Goal: Task Accomplishment & Management: Complete application form

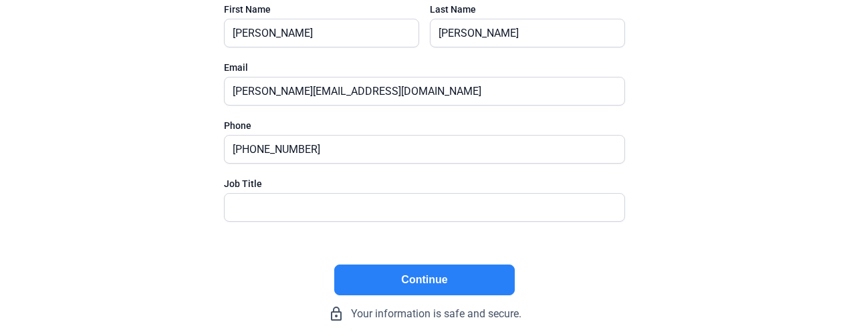
scroll to position [157, 0]
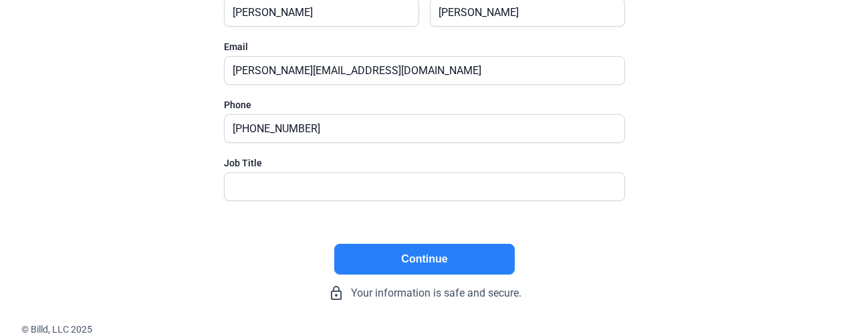
click at [304, 169] on div "Job Title" at bounding box center [424, 163] width 401 height 13
click at [306, 185] on input "text" at bounding box center [417, 186] width 385 height 27
type input "President/Owner"
click at [417, 257] on button "Continue" at bounding box center [424, 259] width 181 height 31
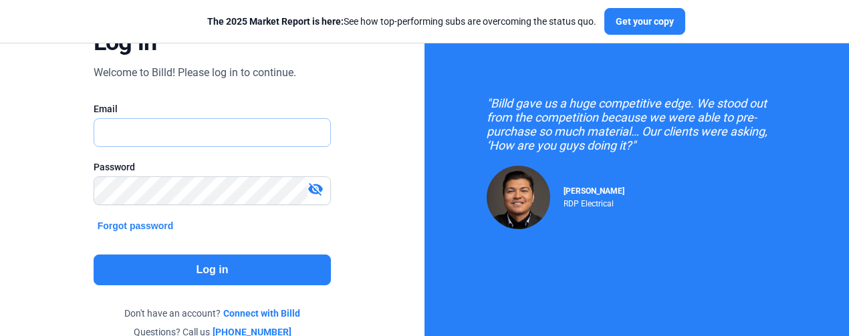
type input "[PERSON_NAME][EMAIL_ADDRESS][DOMAIN_NAME]"
click at [313, 190] on mat-icon "visibility_off" at bounding box center [316, 189] width 16 height 16
click at [313, 190] on mat-icon "visibility" at bounding box center [316, 189] width 16 height 16
click at [262, 261] on button "Log in" at bounding box center [213, 270] width 238 height 31
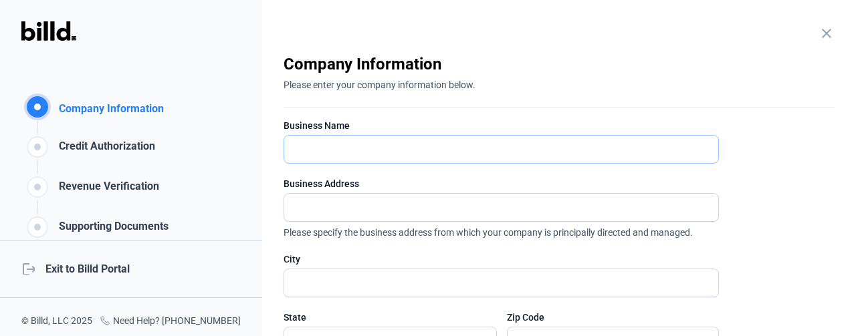
click at [337, 161] on input "text" at bounding box center [501, 149] width 434 height 27
type input "M.A. Floor Designs,LLC."
type input "[STREET_ADDRESS]"
type input "McAllen"
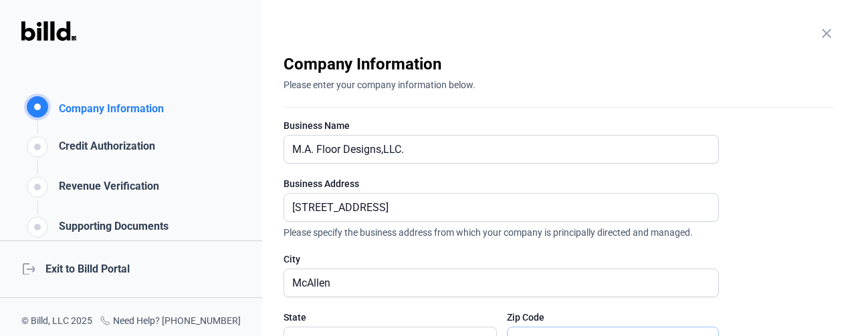
type input "78504"
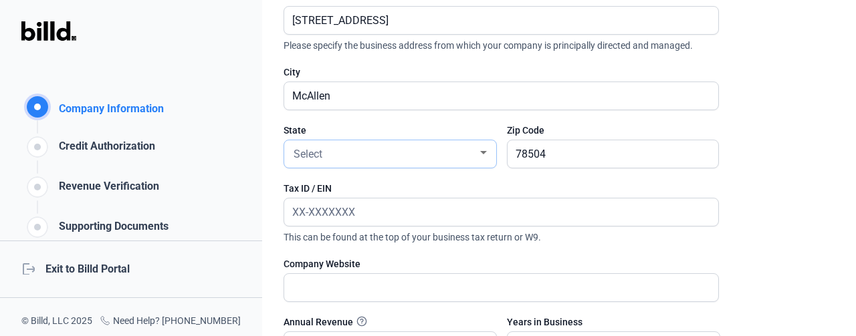
click at [488, 152] on div at bounding box center [484, 153] width 12 height 11
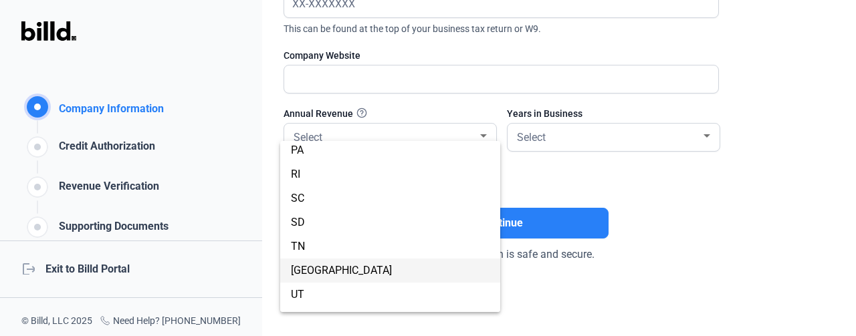
scroll to position [918, 0]
click at [296, 268] on span "[GEOGRAPHIC_DATA]" at bounding box center [341, 270] width 101 height 13
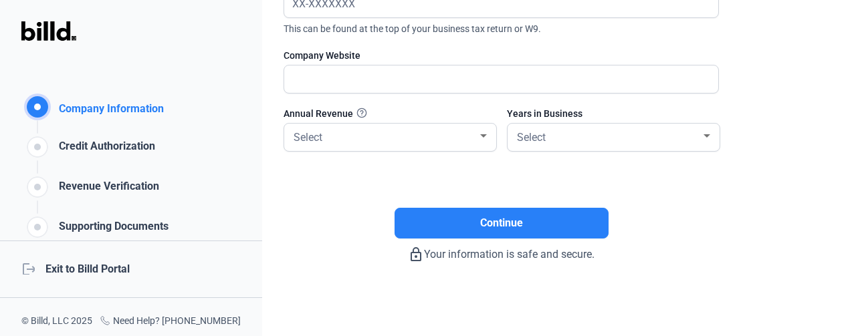
scroll to position [172, 0]
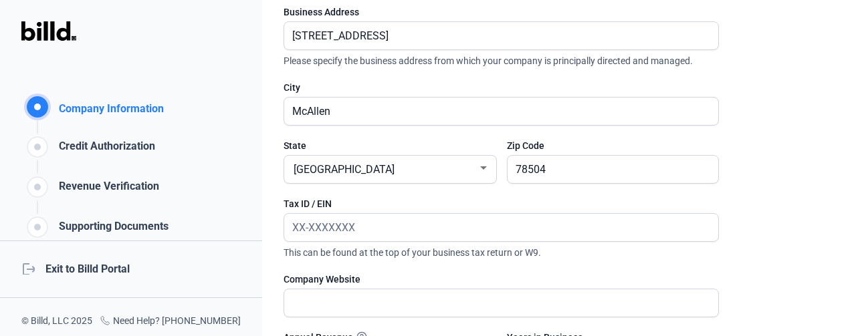
click at [43, 150] on rect at bounding box center [37, 146] width 21 height 21
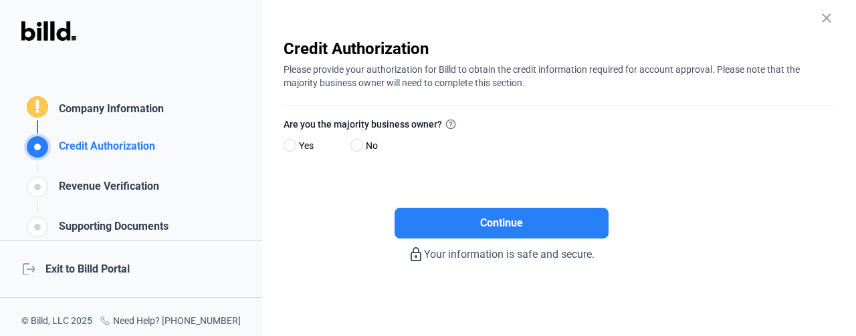
drag, startPoint x: 290, startPoint y: 145, endPoint x: 288, endPoint y: 156, distance: 10.9
click at [289, 145] on span at bounding box center [290, 145] width 13 height 13
click at [289, 145] on input "Yes" at bounding box center [289, 146] width 10 height 10
radio input "true"
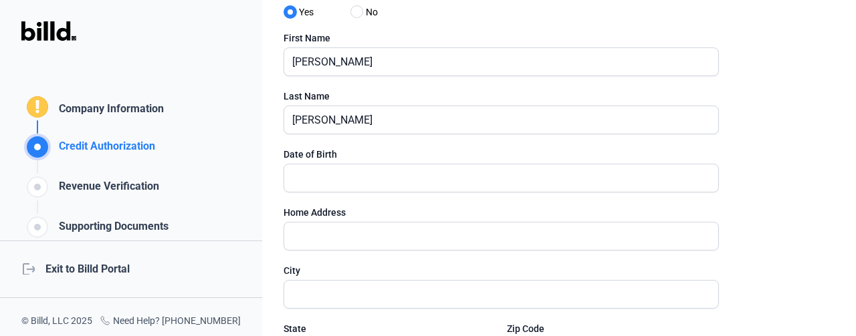
scroll to position [149, 0]
click at [383, 179] on input "text" at bounding box center [493, 178] width 419 height 27
type input "[DATE]"
click at [367, 239] on input "text" at bounding box center [493, 236] width 419 height 27
type input "[STREET_ADDRESS]"
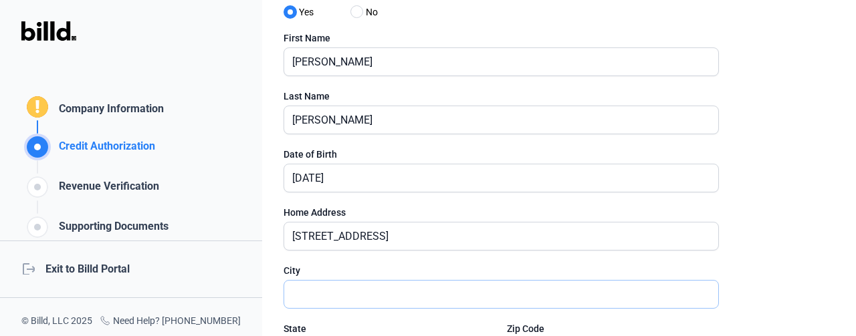
type input "McAllen"
type input "78504"
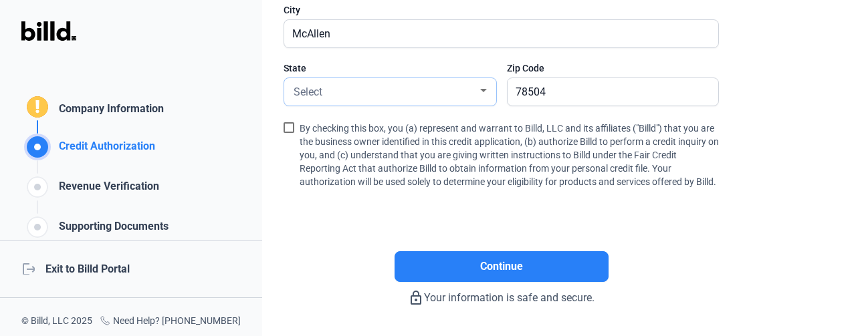
scroll to position [411, 0]
click at [466, 90] on div "Select" at bounding box center [384, 90] width 187 height 19
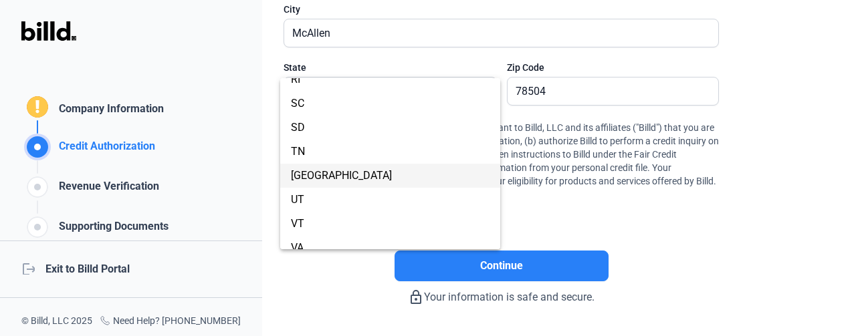
click at [292, 177] on span "[GEOGRAPHIC_DATA]" at bounding box center [341, 175] width 101 height 13
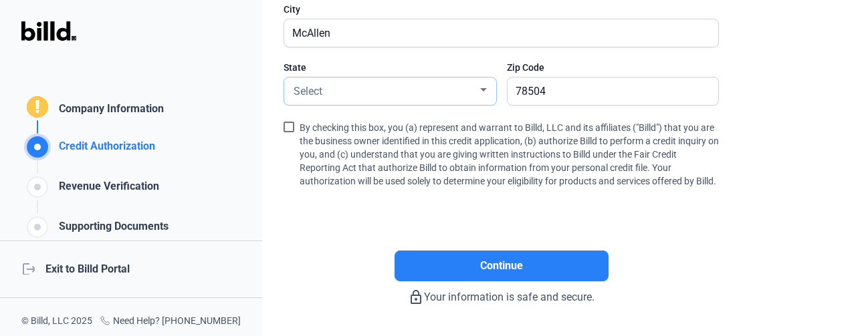
scroll to position [949, 0]
click at [288, 126] on span at bounding box center [289, 127] width 11 height 11
click at [0, 0] on input "By checking this box, you (a) represent and warrant to Billd, LLC and its affil…" at bounding box center [0, 0] width 0 height 0
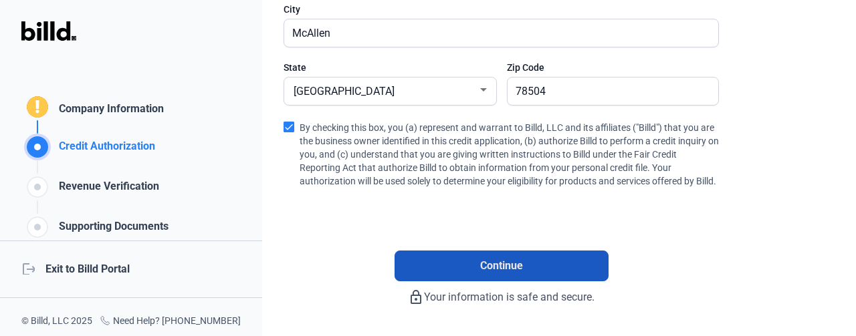
click at [475, 272] on button "Continue" at bounding box center [502, 266] width 214 height 31
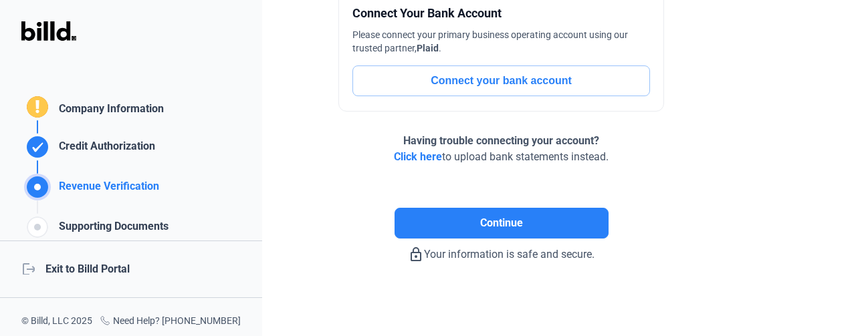
scroll to position [167, 0]
click at [472, 75] on button "Connect your bank account" at bounding box center [501, 81] width 298 height 31
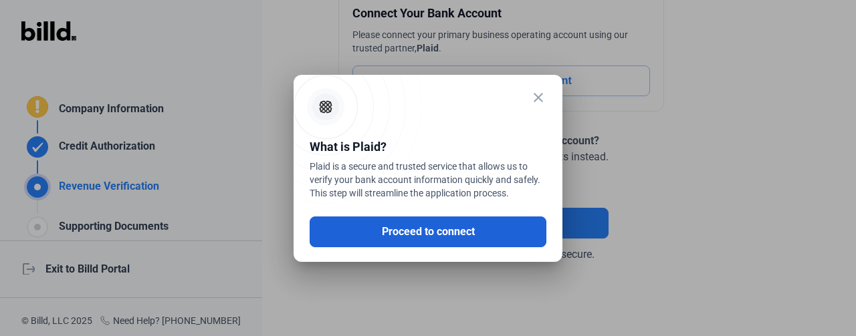
click at [419, 235] on button "Proceed to connect" at bounding box center [428, 232] width 237 height 31
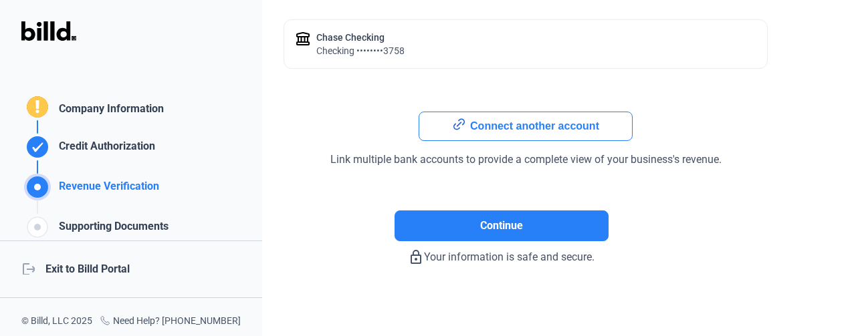
click at [37, 227] on circle at bounding box center [37, 227] width 7 height 7
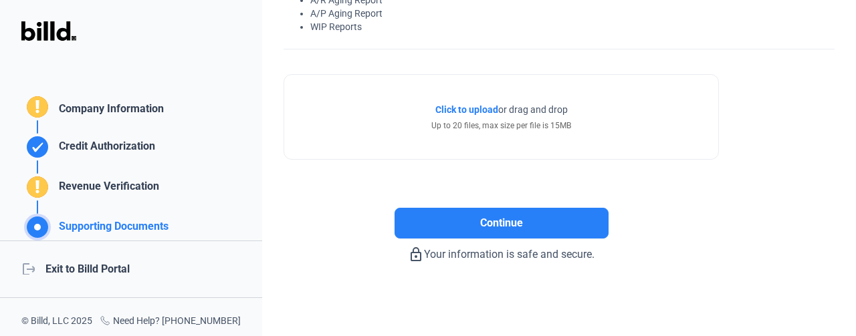
scroll to position [148, 0]
click at [31, 262] on mat-icon "logout" at bounding box center [27, 268] width 13 height 13
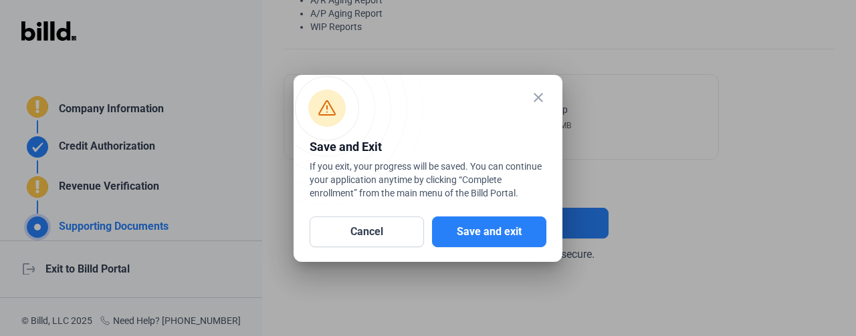
click at [536, 96] on mat-icon "close" at bounding box center [538, 98] width 16 height 16
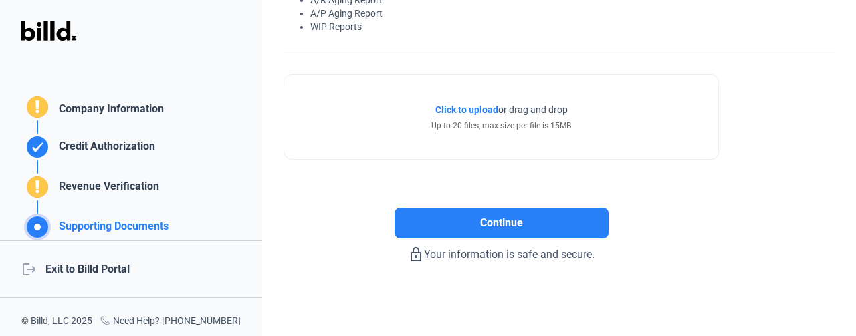
click at [45, 187] on rect at bounding box center [37, 187] width 21 height 21
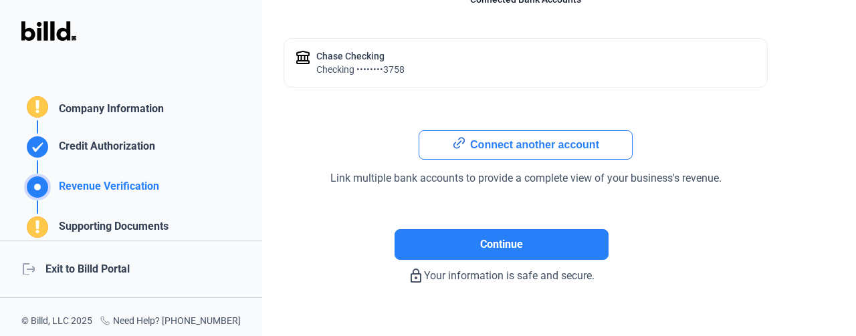
click at [38, 187] on circle at bounding box center [37, 187] width 7 height 7
click at [40, 106] on rect at bounding box center [37, 106] width 21 height 21
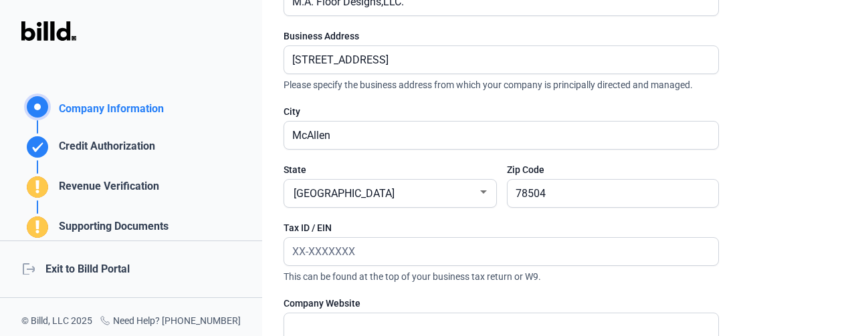
click at [40, 229] on rect at bounding box center [37, 227] width 21 height 21
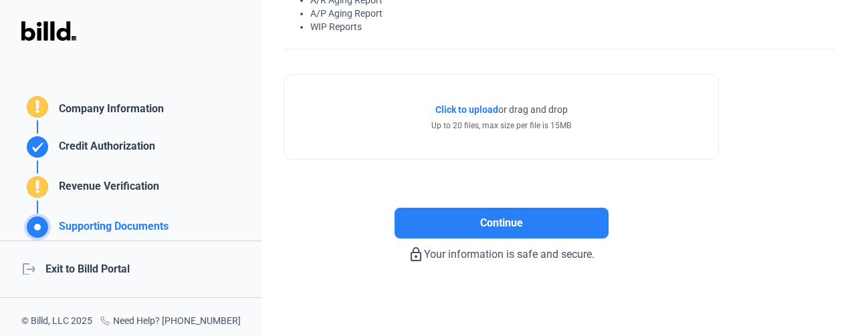
click at [444, 102] on div "Click to upload Tap to upload or drag and drop Up to 20 files, max size per fil…" at bounding box center [501, 117] width 434 height 84
click at [443, 106] on span "Click to upload" at bounding box center [466, 109] width 63 height 11
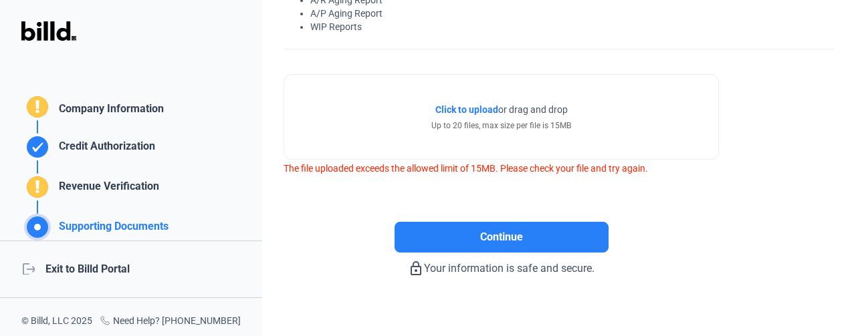
click at [45, 227] on rect at bounding box center [37, 227] width 20 height 20
click at [470, 110] on span "Click to upload" at bounding box center [466, 109] width 63 height 11
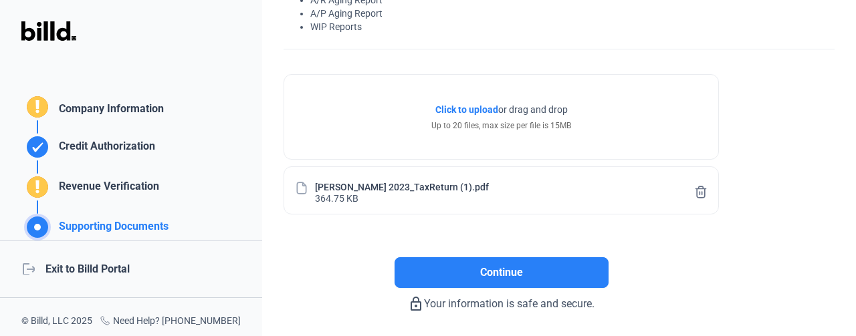
click at [435, 106] on span "Click to upload" at bounding box center [466, 109] width 63 height 11
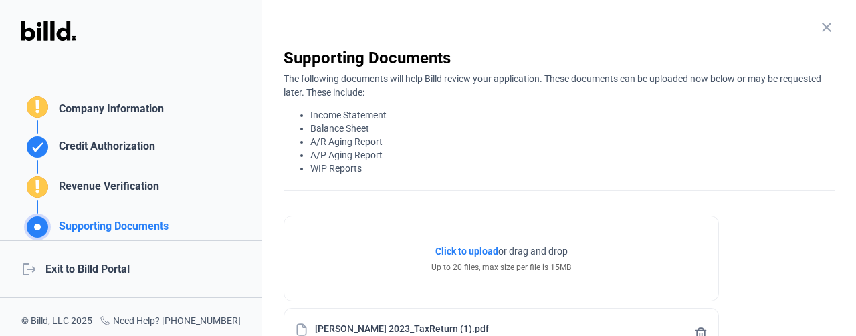
scroll to position [0, 0]
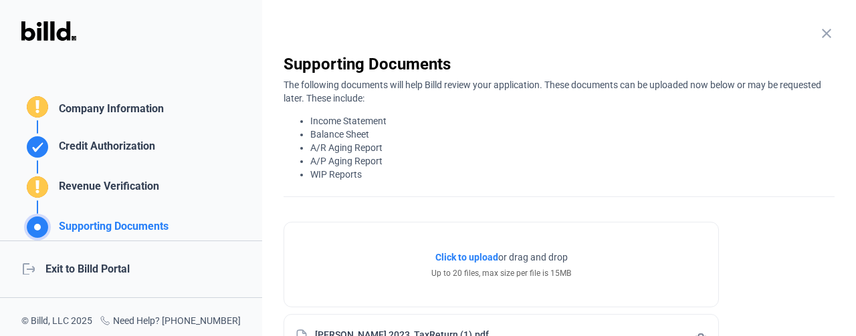
click at [450, 253] on span "Click to upload" at bounding box center [466, 257] width 63 height 11
click at [459, 256] on span "Click to upload" at bounding box center [466, 257] width 63 height 11
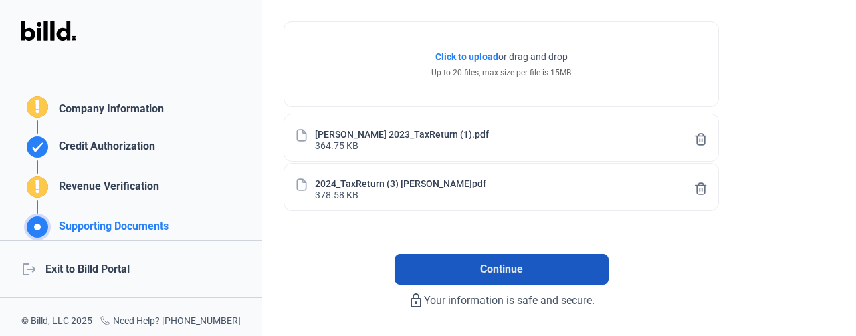
click at [437, 260] on button "Continue" at bounding box center [502, 269] width 214 height 31
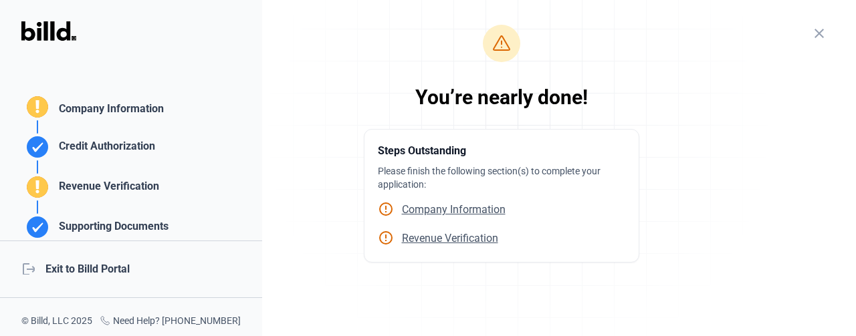
scroll to position [29, 0]
click at [452, 208] on span "Company Information" at bounding box center [450, 209] width 112 height 13
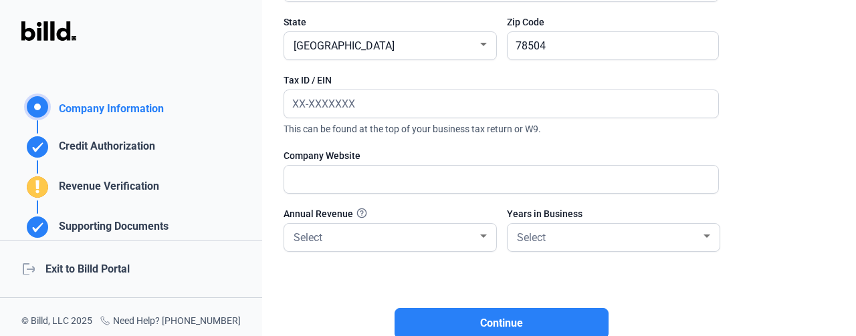
scroll to position [296, 0]
click at [369, 100] on input "text" at bounding box center [501, 103] width 434 height 27
click at [416, 177] on input "text" at bounding box center [501, 178] width 434 height 27
type input "N/A"
click at [484, 233] on div at bounding box center [484, 236] width 12 height 11
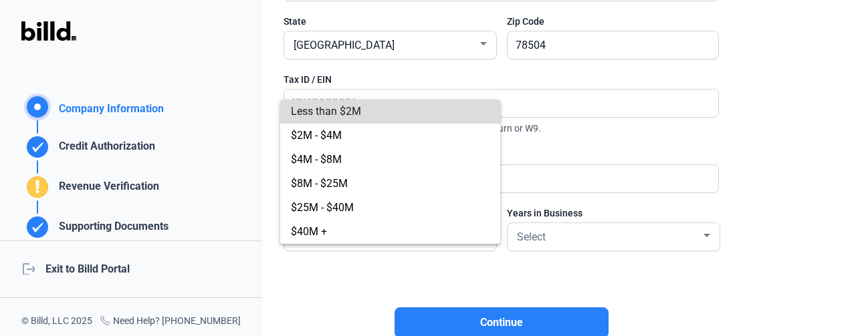
click at [342, 112] on span "Less than $2M" at bounding box center [326, 111] width 70 height 13
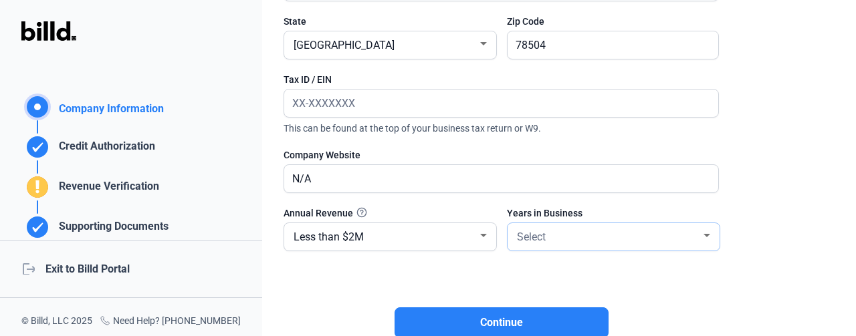
click at [706, 236] on div at bounding box center [707, 235] width 7 height 3
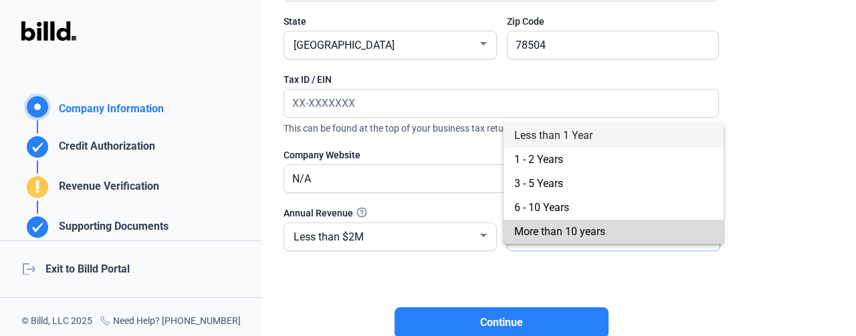
click at [560, 229] on span "More than 10 years" at bounding box center [559, 231] width 91 height 13
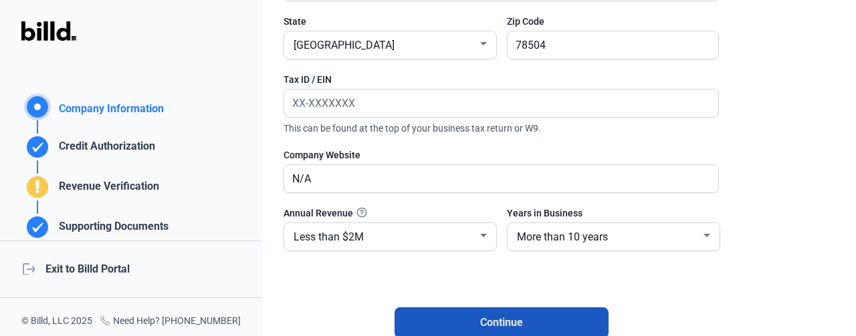
click at [496, 323] on span "Continue" at bounding box center [501, 323] width 43 height 16
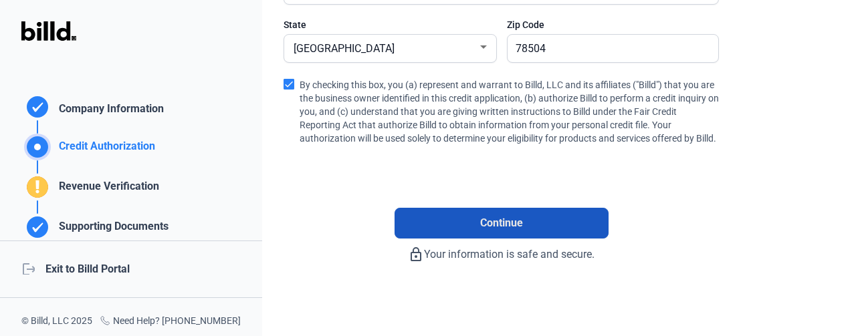
click at [506, 224] on span "Continue" at bounding box center [501, 223] width 43 height 16
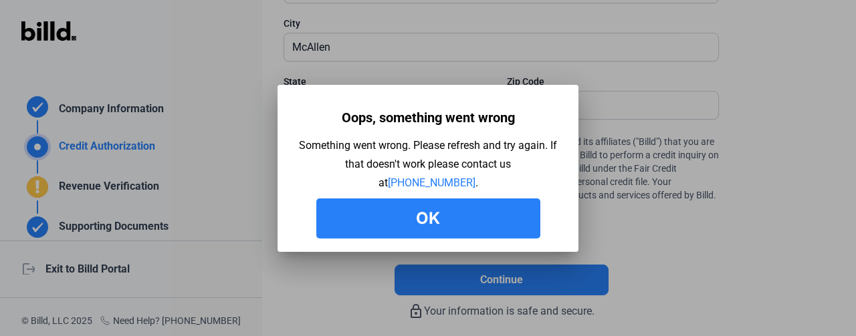
scroll to position [467, 0]
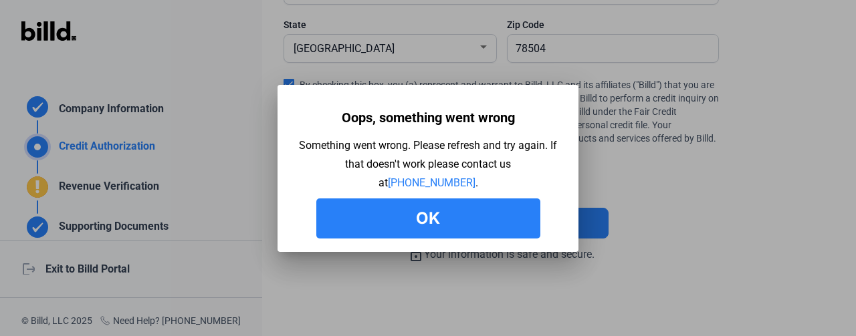
click at [393, 216] on button "Ok" at bounding box center [428, 219] width 224 height 40
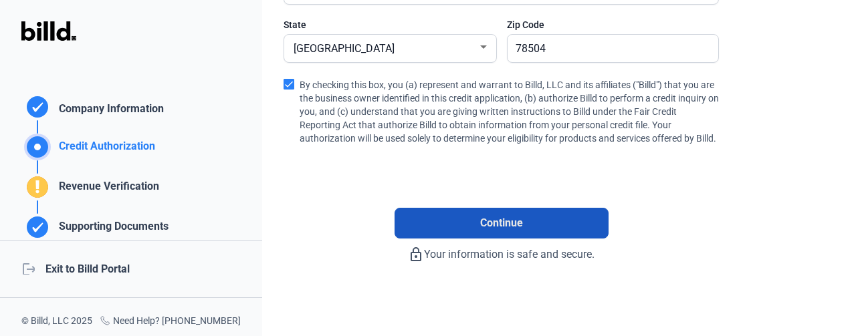
click at [468, 219] on button "Continue" at bounding box center [502, 223] width 214 height 31
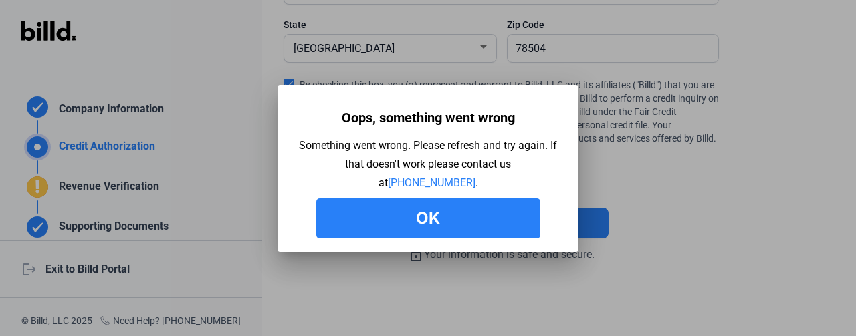
click at [703, 174] on div at bounding box center [428, 168] width 856 height 336
click at [500, 213] on button "Ok" at bounding box center [428, 219] width 224 height 40
